Goal: Task Accomplishment & Management: Complete application form

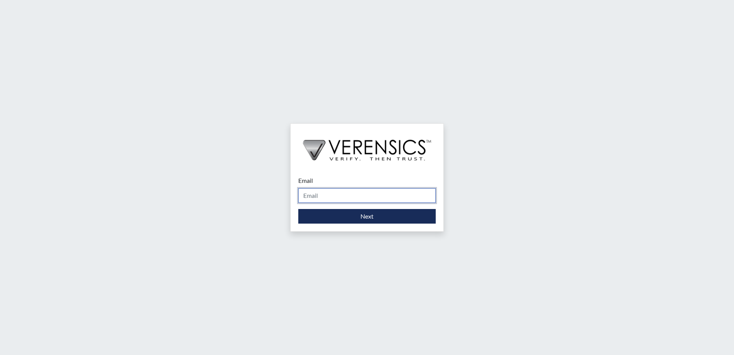
click at [370, 195] on input "Email" at bounding box center [367, 195] width 138 height 15
type input "[PERSON_NAME][EMAIL_ADDRESS][PERSON_NAME][DOMAIN_NAME]"
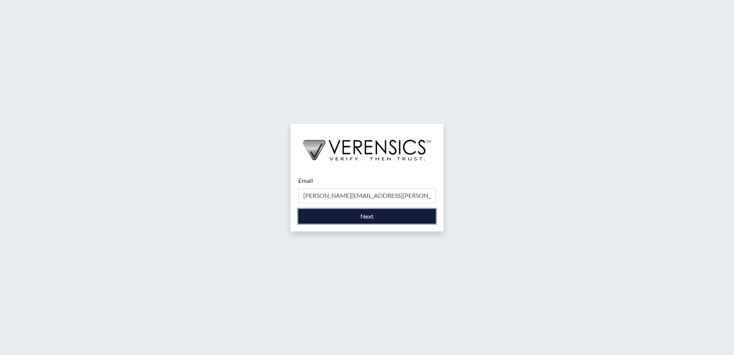
click at [361, 217] on button "Next" at bounding box center [367, 216] width 138 height 15
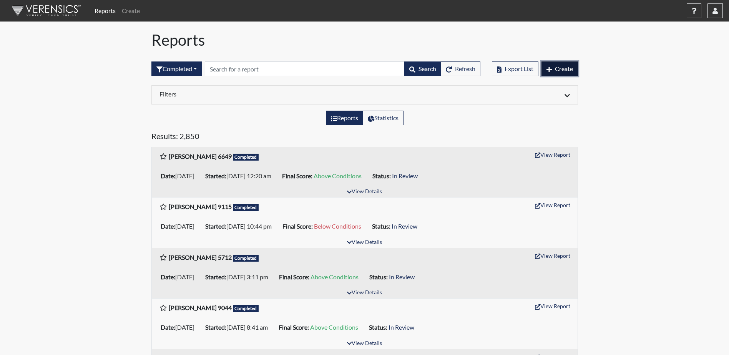
click at [562, 65] on span "Create" at bounding box center [564, 68] width 18 height 7
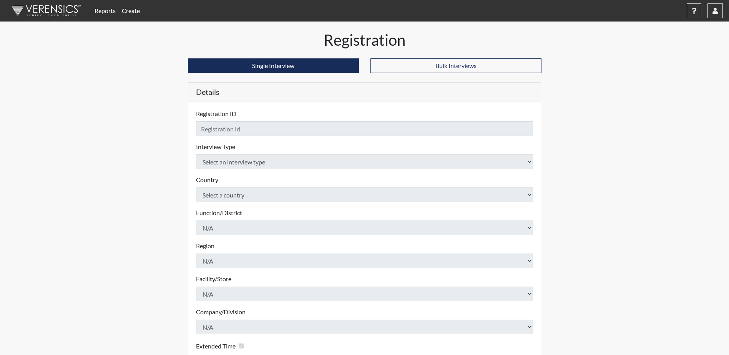
checkbox input "true"
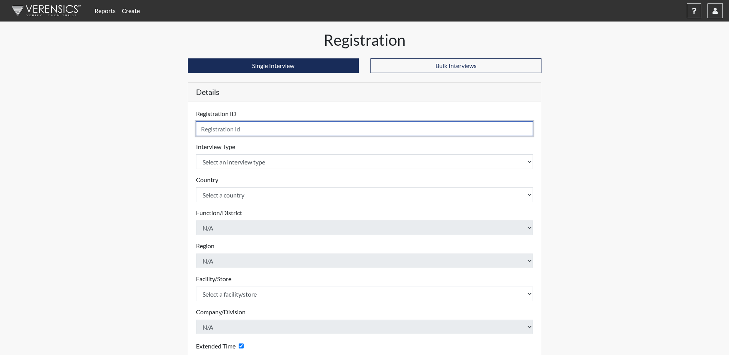
click at [281, 126] on input "text" at bounding box center [364, 128] width 337 height 15
type input "BOlyer0262"
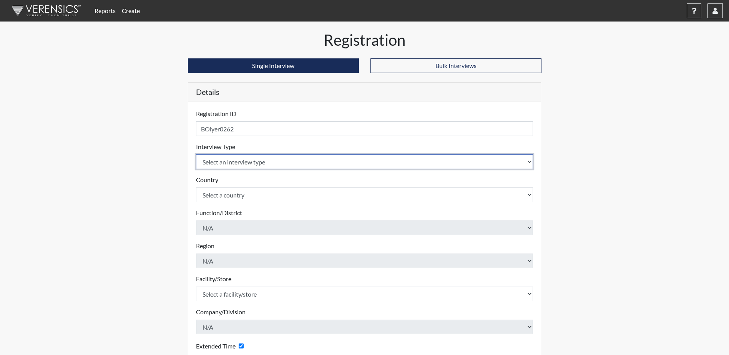
click at [295, 166] on select "Select an interview type Corrections Pre-Employment" at bounding box center [364, 161] width 337 height 15
select select "ff733e93-e1bf-11ea-9c9f-0eff0cf7eb8f"
click at [196, 154] on select "Select an interview type Corrections Pre-Employment" at bounding box center [364, 161] width 337 height 15
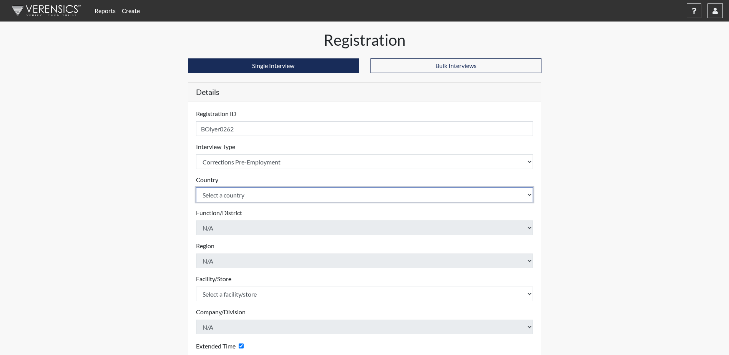
click at [263, 195] on select "Select a country [GEOGRAPHIC_DATA] [GEOGRAPHIC_DATA]" at bounding box center [364, 194] width 337 height 15
select select "united-states-of-[GEOGRAPHIC_DATA]"
click at [196, 187] on select "Select a country [GEOGRAPHIC_DATA] [GEOGRAPHIC_DATA]" at bounding box center [364, 194] width 337 height 15
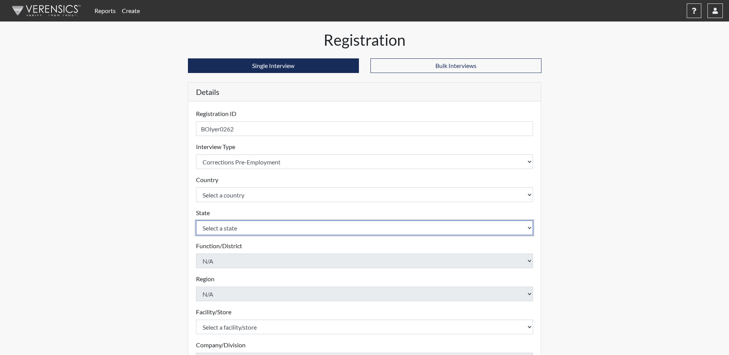
click at [263, 225] on select "Select a state [US_STATE] [US_STATE] [US_STATE] [US_STATE] [US_STATE] [US_STATE…" at bounding box center [364, 227] width 337 height 15
select select "SC"
click at [196, 220] on select "Select a state [US_STATE] [US_STATE] [US_STATE] [US_STATE] [US_STATE] [US_STATE…" at bounding box center [364, 227] width 337 height 15
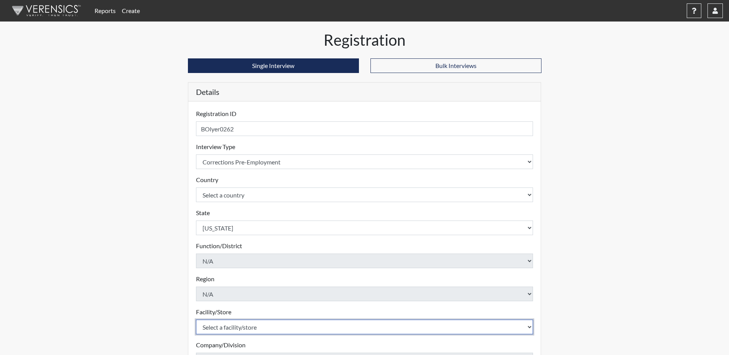
click at [250, 326] on select "Select a facility/store [GEOGRAPHIC_DATA] CI Broad River CI [PERSON_NAME] CI Di…" at bounding box center [364, 327] width 337 height 15
select select "68c6484d-7045-44f4-9706-2efe83c0aede"
click at [196, 320] on select "Select a facility/store [GEOGRAPHIC_DATA] CI Broad River CI [PERSON_NAME] CI Di…" at bounding box center [364, 327] width 337 height 15
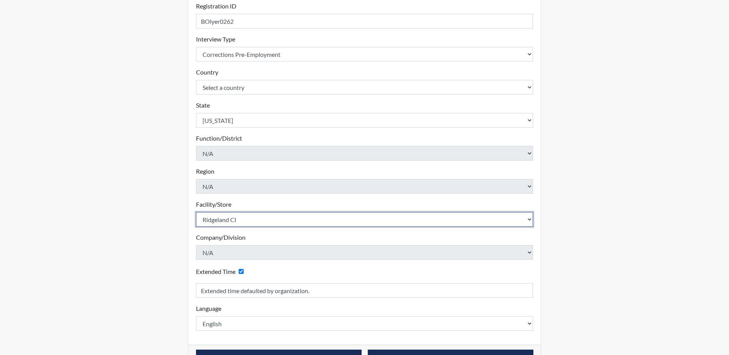
scroll to position [131, 0]
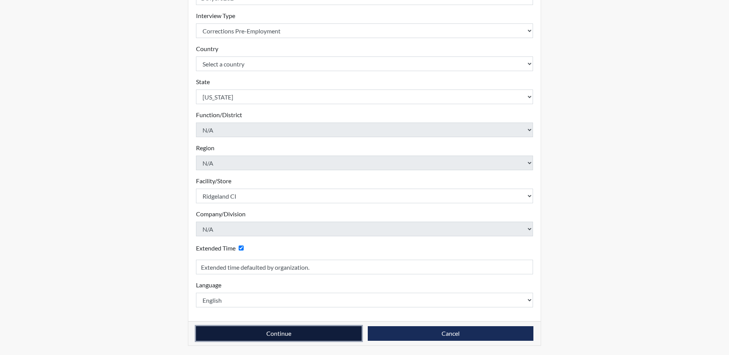
click at [281, 331] on button "Continue" at bounding box center [279, 333] width 166 height 15
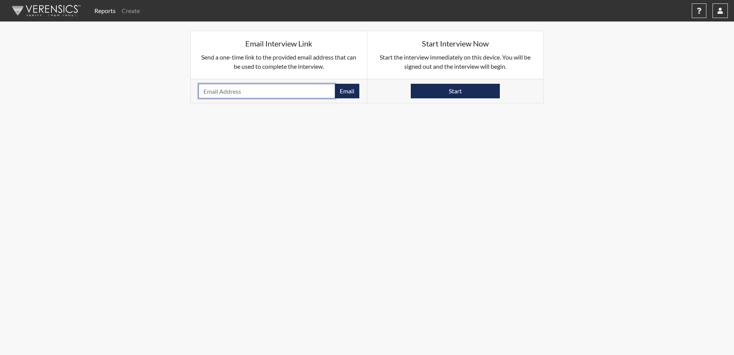
click at [252, 90] on input "email" at bounding box center [267, 91] width 137 height 15
type input "[PERSON_NAME][EMAIL_ADDRESS][DOMAIN_NAME]"
click at [350, 94] on button "Email" at bounding box center [347, 91] width 25 height 15
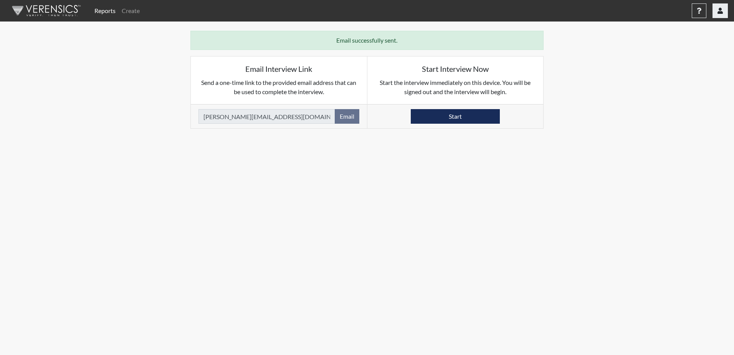
click at [723, 11] on button "button" at bounding box center [720, 10] width 15 height 15
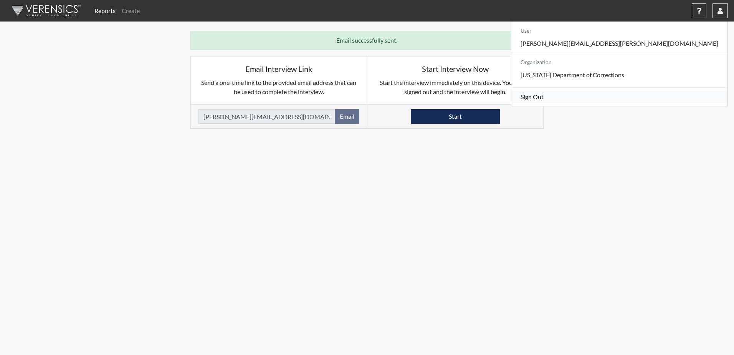
click at [663, 103] on link "Sign Out" at bounding box center [620, 97] width 216 height 12
